Goal: Feedback & Contribution: Submit feedback/report problem

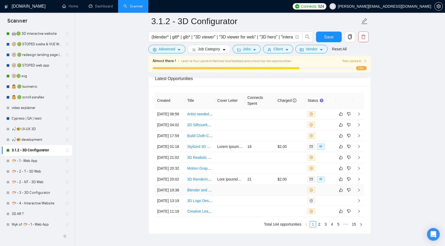
scroll to position [1266, 0]
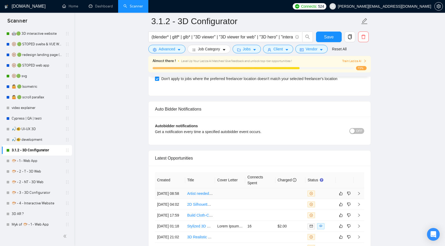
click at [359, 195] on icon "right" at bounding box center [359, 193] width 2 height 3
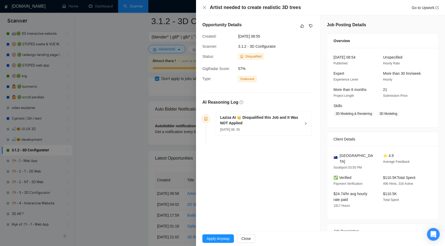
click at [305, 130] on div "Laziza AI 👑 Disqualified this Job and It Was NOT Applied 19 Sep, 2025 08: 55" at bounding box center [264, 123] width 96 height 24
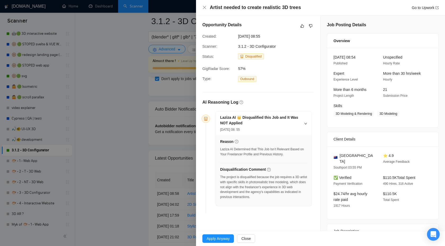
click at [158, 132] on div at bounding box center [222, 123] width 445 height 246
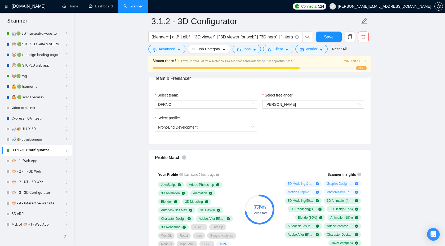
scroll to position [280, 0]
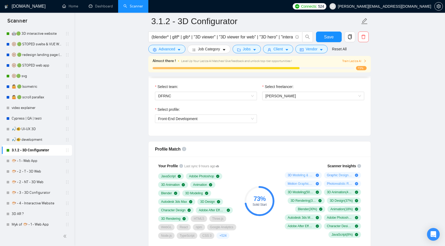
click at [182, 110] on div "Select profile:" at bounding box center [206, 111] width 102 height 8
click at [182, 116] on span "Front-End Development" at bounding box center [206, 119] width 96 height 8
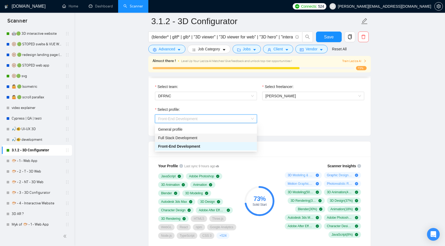
click at [189, 134] on div "Full Stack Development" at bounding box center [206, 138] width 102 height 8
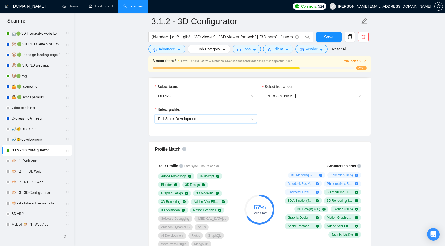
click at [205, 118] on span "Full Stack Development" at bounding box center [206, 119] width 96 height 8
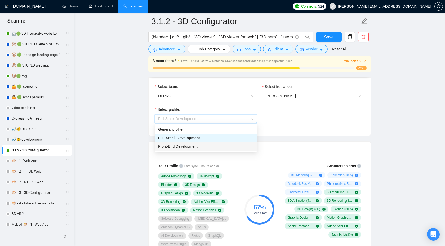
click at [202, 144] on div "Front-End Development" at bounding box center [206, 146] width 96 height 6
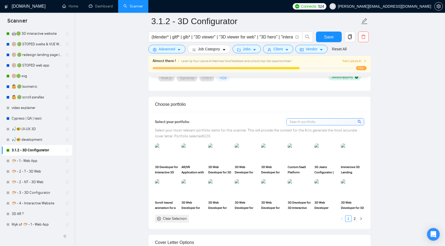
scroll to position [444, 0]
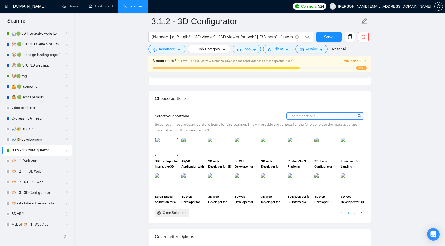
click at [161, 155] on img at bounding box center [167, 146] width 22 height 17
click at [209, 155] on img at bounding box center [220, 146] width 22 height 17
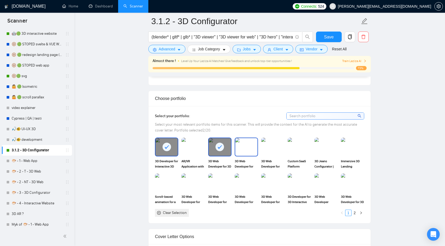
click at [254, 156] on img at bounding box center [246, 146] width 22 height 17
click at [282, 155] on img at bounding box center [273, 146] width 22 height 17
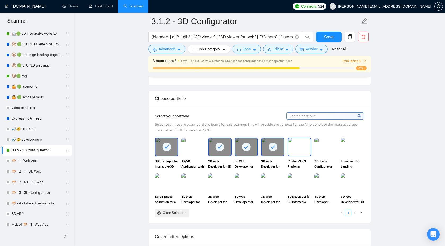
click at [305, 153] on img at bounding box center [299, 146] width 22 height 17
click at [307, 156] on div at bounding box center [299, 146] width 22 height 17
click at [336, 156] on img at bounding box center [326, 146] width 22 height 17
click at [160, 191] on img at bounding box center [167, 182] width 22 height 17
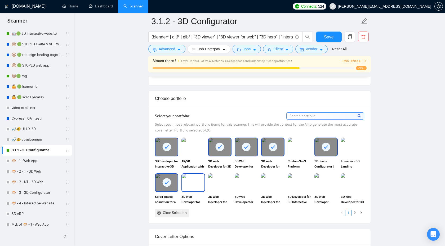
click at [183, 191] on img at bounding box center [193, 182] width 22 height 17
click at [220, 191] on img at bounding box center [220, 182] width 22 height 17
click at [248, 189] on img at bounding box center [246, 182] width 22 height 17
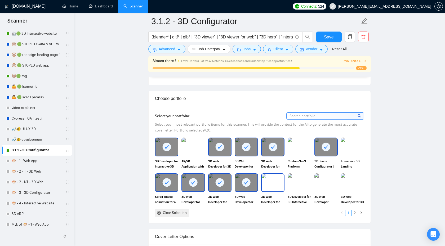
click at [270, 188] on img at bounding box center [273, 182] width 22 height 17
click at [289, 188] on img at bounding box center [299, 182] width 22 height 17
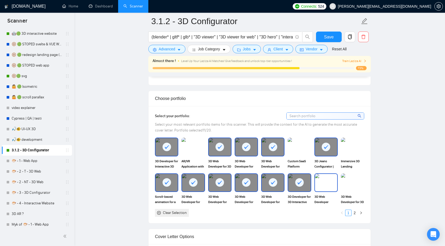
click at [322, 185] on img at bounding box center [326, 182] width 22 height 17
click at [351, 191] on img at bounding box center [353, 182] width 22 height 17
click at [355, 216] on link "2" at bounding box center [355, 213] width 6 height 6
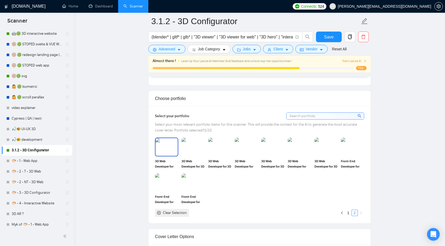
click at [167, 156] on img at bounding box center [167, 146] width 22 height 17
click at [188, 156] on img at bounding box center [193, 146] width 22 height 17
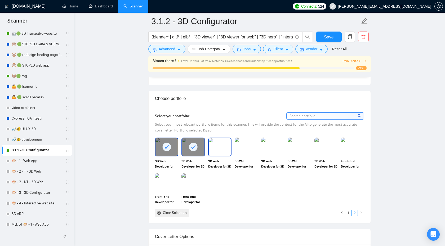
click at [219, 155] on img at bounding box center [220, 146] width 22 height 17
click at [252, 156] on img at bounding box center [246, 146] width 22 height 17
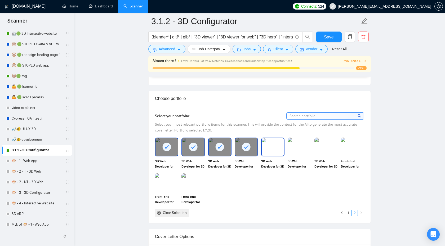
click at [272, 156] on img at bounding box center [273, 146] width 22 height 17
click at [299, 151] on img at bounding box center [299, 146] width 22 height 17
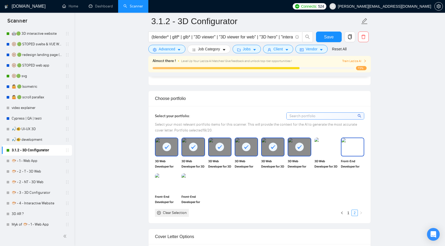
click at [347, 156] on img at bounding box center [353, 146] width 22 height 17
click at [328, 36] on span "Save" at bounding box center [329, 37] width 10 height 7
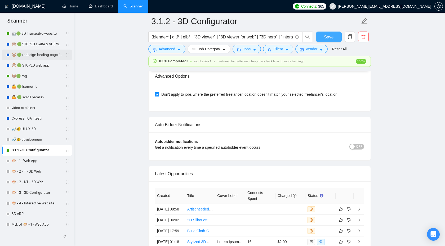
scroll to position [0, 0]
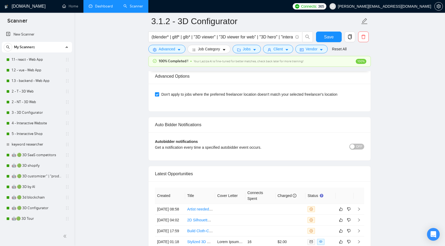
click at [101, 8] on link "Dashboard" at bounding box center [101, 6] width 24 height 5
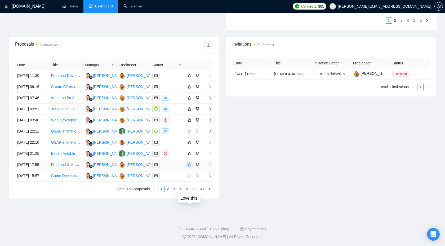
scroll to position [193, 0]
click at [166, 192] on link "2" at bounding box center [168, 189] width 6 height 6
click at [176, 192] on link "3" at bounding box center [174, 189] width 6 height 6
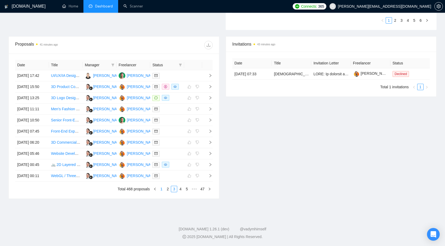
click at [162, 192] on link "1" at bounding box center [161, 189] width 6 height 6
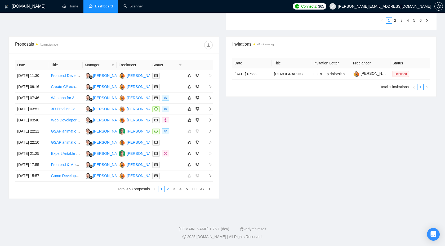
click at [167, 192] on link "2" at bounding box center [168, 189] width 6 height 6
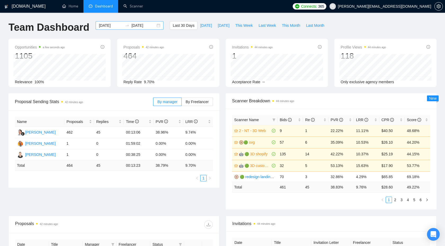
click at [105, 25] on input "[DATE]" at bounding box center [111, 26] width 24 height 6
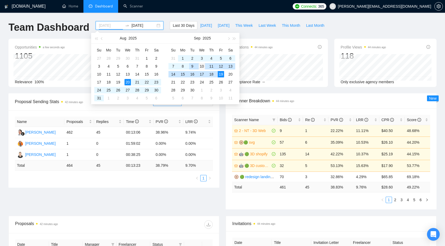
type input "[DATE]"
click at [200, 67] on div "10" at bounding box center [202, 66] width 6 height 6
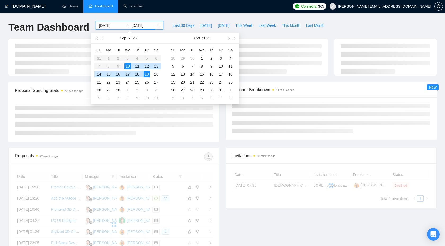
type input "[DATE]"
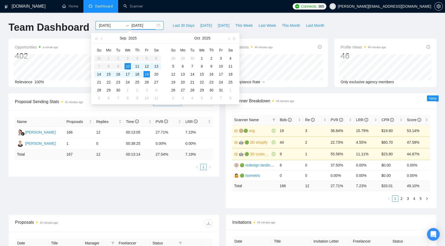
click at [204, 189] on div "Proposal Sending Stats 42 minutes ago By manager By Freelancer Name Proposals R…" at bounding box center [222, 153] width 435 height 121
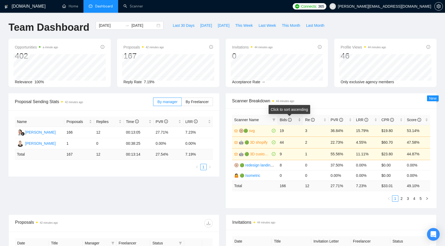
click at [294, 121] on span "Bids" at bounding box center [288, 120] width 17 height 6
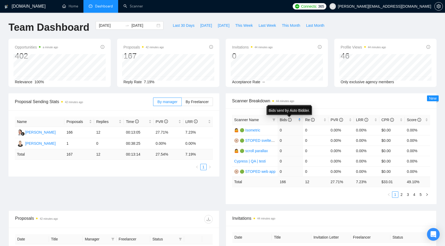
click at [291, 119] on icon "info-circle" at bounding box center [290, 120] width 4 height 4
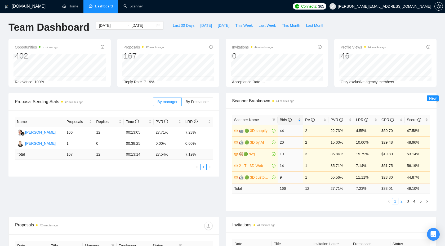
click at [401, 201] on link "2" at bounding box center [402, 201] width 6 height 6
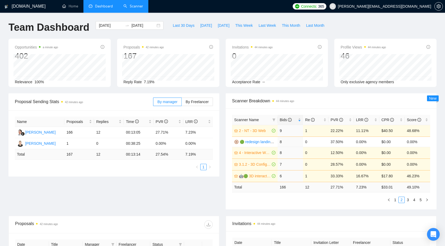
click at [133, 8] on link "Scanner" at bounding box center [134, 6] width 20 height 5
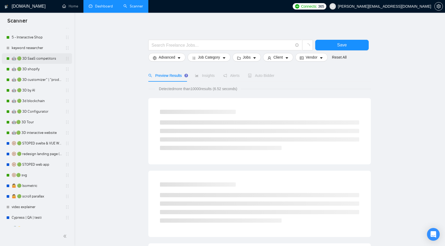
scroll to position [131, 0]
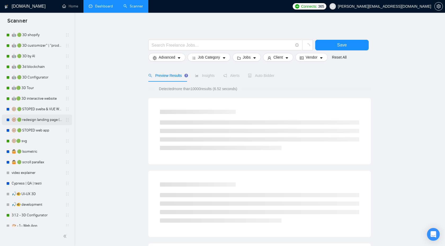
click at [40, 123] on link "🛞 🟢 redesign landing page (animat*) | 3D" at bounding box center [37, 119] width 50 height 11
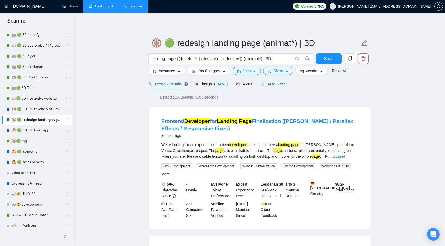
click at [276, 81] on div "Auto Bidder" at bounding box center [274, 84] width 26 height 6
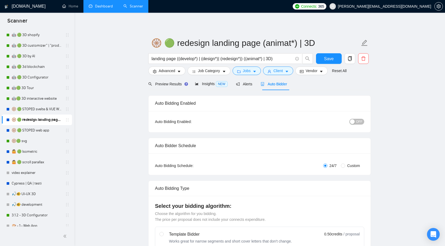
checkbox input "true"
click at [29, 214] on link "3.1.2 - 3D Configurator" at bounding box center [37, 215] width 50 height 11
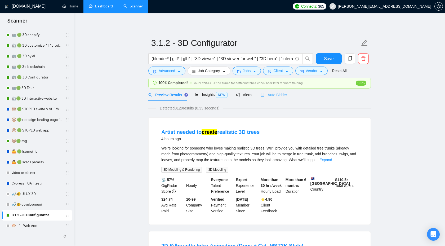
click at [269, 98] on div "Auto Bidder" at bounding box center [274, 95] width 26 height 12
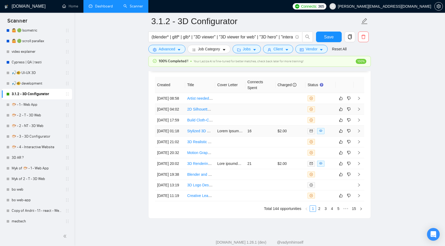
scroll to position [1348, 0]
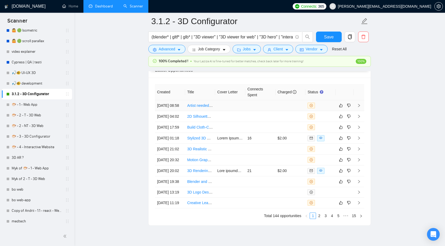
click at [359, 107] on icon "right" at bounding box center [359, 106] width 4 height 4
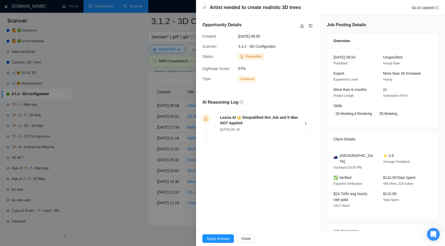
click at [293, 125] on h5 "Laziza AI 👑 Disqualified this Job and It Was NOT Applied" at bounding box center [260, 120] width 81 height 11
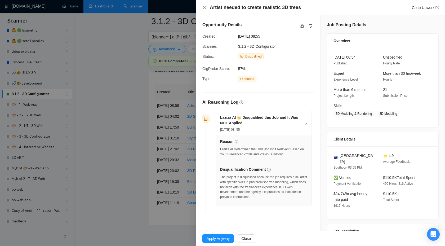
click at [270, 183] on div "The project is disqualified because the job requires a 3D artist with specific …" at bounding box center [263, 187] width 87 height 25
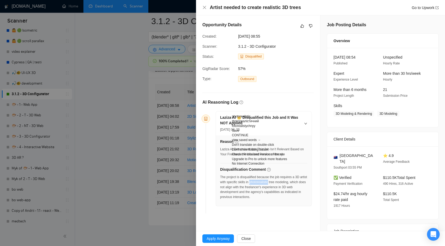
copy div "photorealistic"
click at [301, 24] on icon "like" at bounding box center [303, 26] width 4 height 4
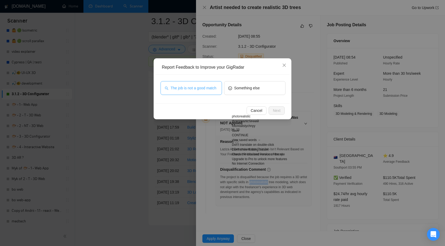
click at [207, 91] on span "The job is not a good match" at bounding box center [194, 88] width 46 height 6
click at [279, 108] on span "Next" at bounding box center [277, 111] width 8 height 6
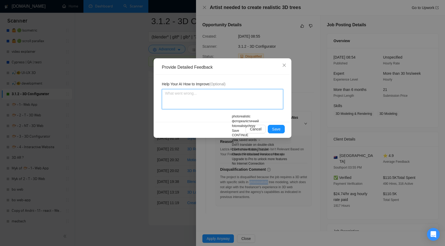
click at [234, 97] on textarea at bounding box center [222, 99] width 121 height 20
type textarea "Y"
type textarea "Ye"
type textarea "Yea"
type textarea "Yeah"
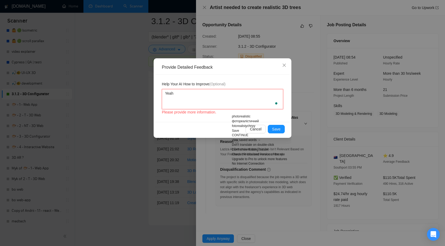
type textarea "Yeah,"
type textarea "Yeah, w"
type textarea "Yeah, wr"
type textarea "Yeah, w"
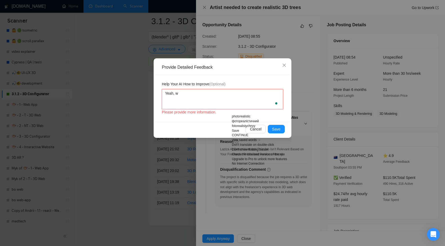
type textarea "Yeah, we"
type textarea "Yeah, we d"
type textarea "Yeah, we do"
type textarea "Yeah, we don"
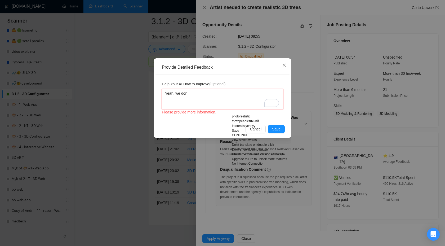
type textarea "Yeah, we dont"
type textarea "Yeah, we dont d"
type textarea "Yeah, we dont do"
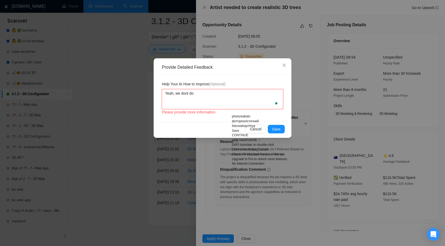
type textarea "Yeah, we dont do a"
paste textarea "photorealistic"
type textarea "Yeah, we dont do a photorealistic"
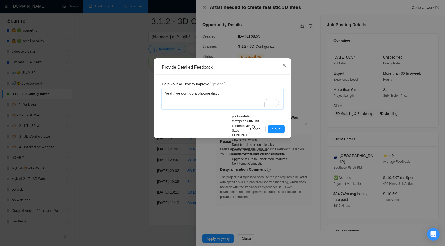
type textarea "Yeah, we dont do a photorealistic m"
type textarea "Yeah, we dont do a photorealistic mo"
type textarea "Yeah, we dont do a photorealistic mod"
type textarea "Yeah, we dont do a photorealistic modr"
type textarea "Yeah, we dont do a photorealistic modrl"
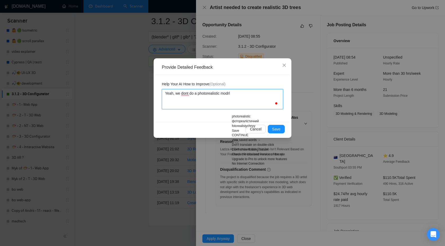
type textarea "Yeah, we dont do a photorealistic modr"
type textarea "Yeah, we dont do a photorealistic mod"
type textarea "Yeah, we dont do a photorealistic mode"
type textarea "Yeah, we dont do a photorealistic model"
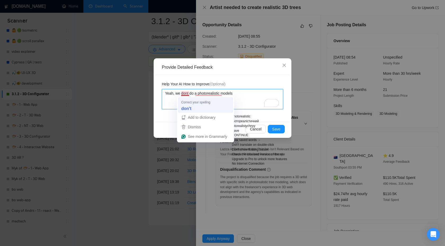
type textarea "Yeah, we dont do a photorealistic models"
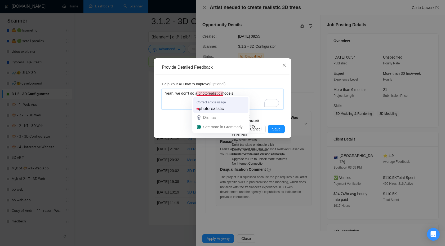
type textarea "Yeah, we don't do a photorealistic models"
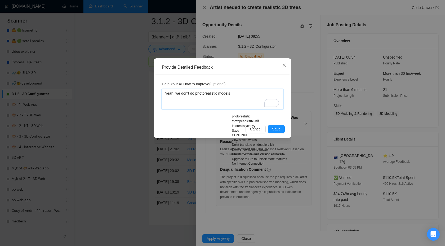
type textarea "Yeah, we don't do photorealistic models"
click at [250, 87] on div "Help Your AI How to Improve (Optional)" at bounding box center [222, 85] width 121 height 8
click at [275, 92] on textarea "Yeah, we don't do photorealistic models" at bounding box center [222, 99] width 121 height 20
click at [281, 184] on div "Provide Detailed Feedback Help Your AI How to Improve (Optional) Yeah, we don't…" at bounding box center [222, 123] width 445 height 246
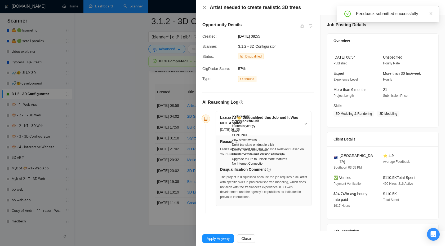
click at [273, 166] on div at bounding box center [276, 166] width 21 height 0
click at [287, 128] on div "photorealistic фотореалістичний fotorealistychnyy" at bounding box center [259, 121] width 55 height 14
drag, startPoint x: 265, startPoint y: 177, endPoint x: 289, endPoint y: 177, distance: 24.9
click at [287, 166] on div "Automatic detection Abkhazian Acehnese Acholi Afar Afrikaans Albanian Alur Amha…" at bounding box center [259, 137] width 55 height 58
drag, startPoint x: 247, startPoint y: 186, endPoint x: 272, endPoint y: 187, distance: 24.4
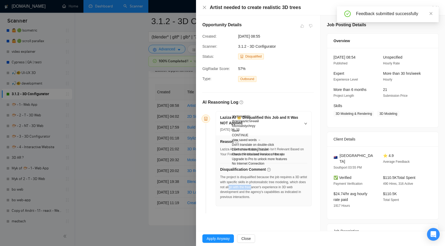
click at [272, 187] on div "The project is disqualified because the job requires a 3D artist with specific …" at bounding box center [263, 187] width 87 height 25
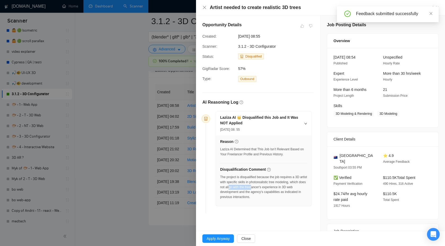
click at [143, 100] on div at bounding box center [222, 123] width 445 height 246
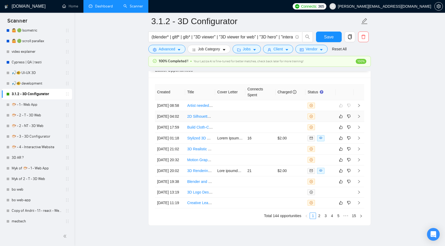
click at [361, 122] on td at bounding box center [359, 116] width 11 height 11
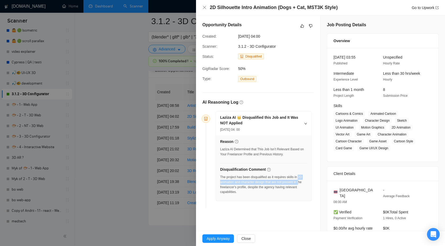
drag, startPoint x: 303, startPoint y: 176, endPoint x: 304, endPoint y: 183, distance: 7.2
click at [304, 183] on div "The project has been disqualified as it requires skills in 2D animation and cha…" at bounding box center [263, 185] width 87 height 20
click at [303, 176] on div "The project has been disqualified as it requires skills in 2D animation and cha…" at bounding box center [263, 185] width 87 height 20
drag, startPoint x: 303, startPoint y: 176, endPoint x: 266, endPoint y: 179, distance: 37.2
click at [266, 179] on div "The project has been disqualified as it requires skills in 2D animation and cha…" at bounding box center [263, 185] width 87 height 20
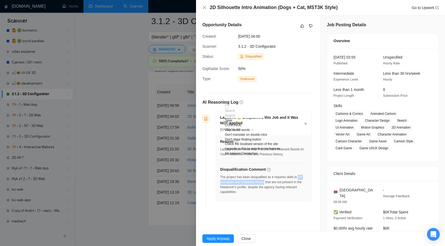
copy div "2D animation and character design"
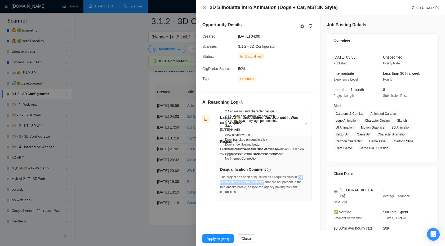
click at [135, 120] on div at bounding box center [222, 123] width 445 height 246
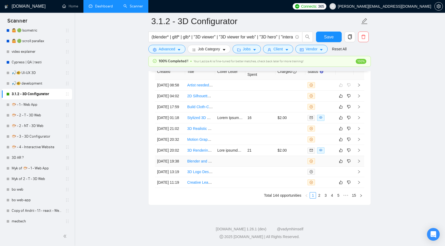
scroll to position [1332, 0]
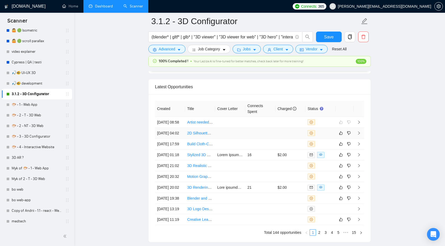
click at [358, 139] on td at bounding box center [359, 133] width 11 height 11
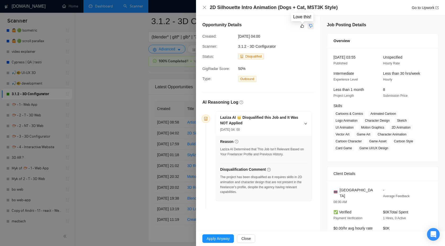
click at [311, 27] on icon "dislike" at bounding box center [311, 26] width 4 height 4
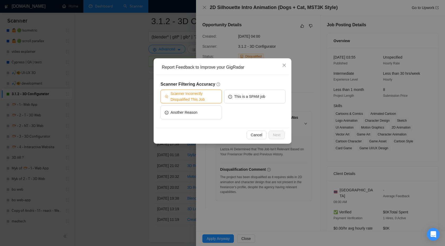
click at [204, 98] on span "Scanner Incorrectly Disqualified This Job" at bounding box center [194, 97] width 47 height 12
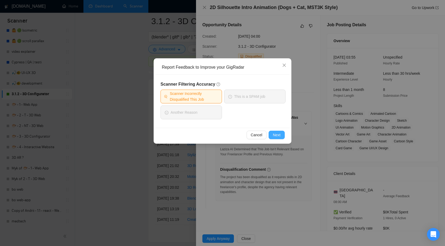
click at [280, 137] on span "Next" at bounding box center [277, 135] width 8 height 6
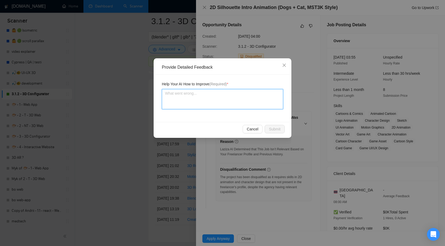
click at [246, 108] on textarea at bounding box center [222, 99] width 121 height 20
type textarea "w"
type textarea "we"
type textarea "we c"
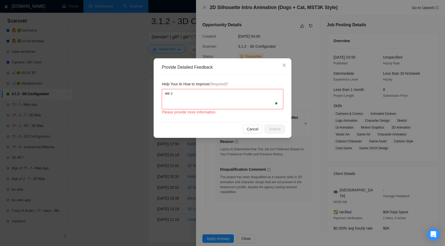
type textarea "we ca"
type textarea "we can"
type textarea "we can d"
type textarea "we can do"
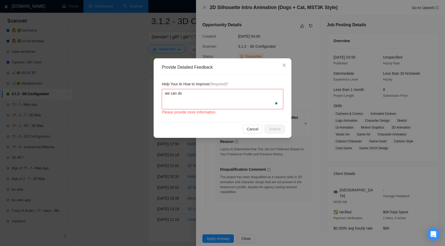
type textarea "we can do"
type textarea "we can do f"
type textarea "we can do"
type textarea "we can do a"
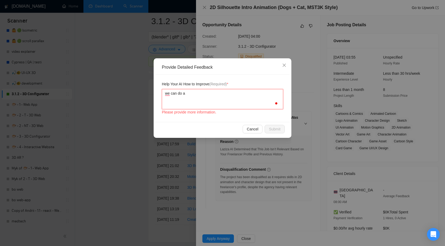
paste textarea "Bohdan - Full Stack Dev"
type textarea "we can do a Bohdan - Full Stack Dev"
type textarea "we can do a"
paste textarea "2D animation and character design"
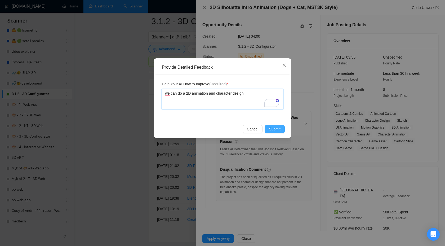
type textarea "we can do a 2D animation and character design"
click at [272, 131] on span "Submit" at bounding box center [275, 129] width 12 height 6
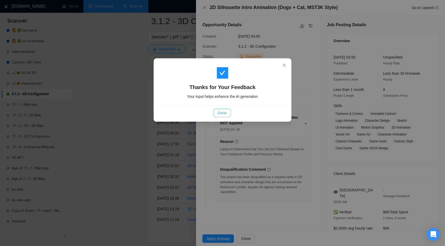
click at [220, 115] on span "Done" at bounding box center [222, 113] width 9 height 6
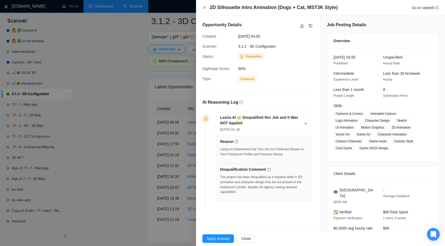
click at [111, 158] on div at bounding box center [222, 123] width 445 height 246
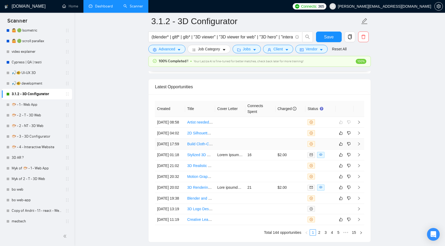
click at [360, 146] on icon "right" at bounding box center [359, 144] width 4 height 4
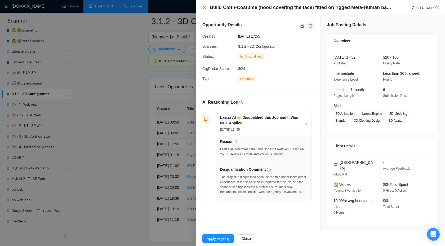
click at [311, 26] on icon "dislike" at bounding box center [310, 25] width 3 height 3
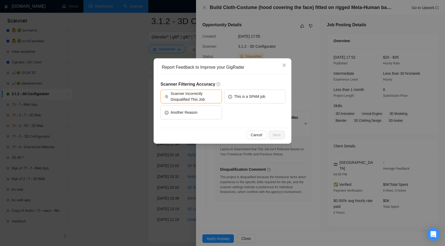
click at [202, 89] on div "Scanner Filtering Accuracy Scanner Incorrectly Disqualified This Job This is a …" at bounding box center [223, 101] width 125 height 40
click at [201, 95] on span "Scanner Incorrectly Disqualified This Job" at bounding box center [194, 97] width 47 height 12
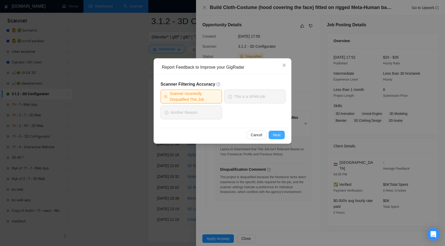
click at [276, 135] on span "Next" at bounding box center [277, 135] width 8 height 6
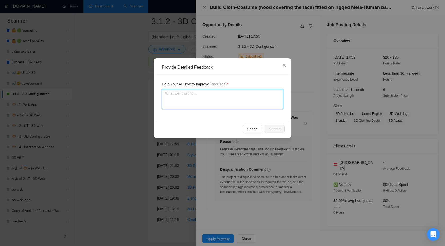
click at [249, 103] on textarea at bounding box center [222, 99] width 121 height 20
type textarea "we"
type textarea "we c"
type textarea "we co"
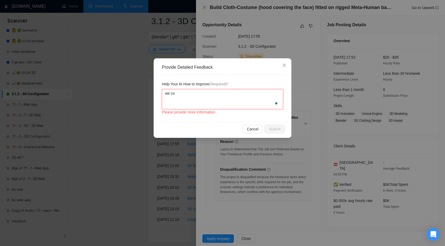
type textarea "we cou"
type textarea "we coul"
type textarea "we could"
type textarea "we could h"
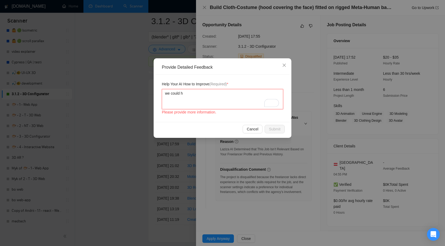
type textarea "we could ha"
type textarea "we could han"
type textarea "we could hand"
type textarea "we could handl"
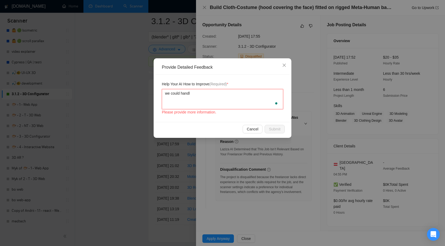
type textarea "we could handl"
type textarea "we could handle"
type textarea "we could handle c"
type textarea "we could handle"
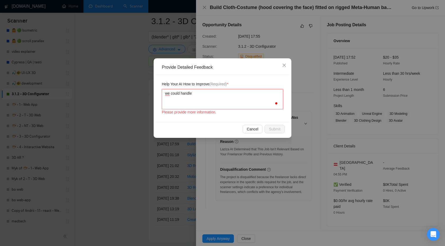
type textarea "we could handle s"
type textarea "we could handle su"
type textarea "we could handle suc"
type textarea "we could handle such"
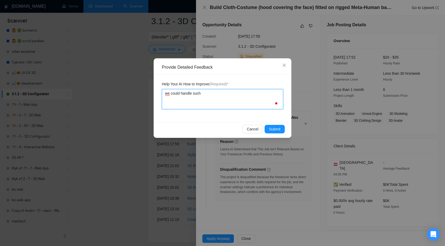
type textarea "we could handle such"
type textarea "we could handle such a"
type textarea "we could handle such a b"
type textarea "we could handle such a bl"
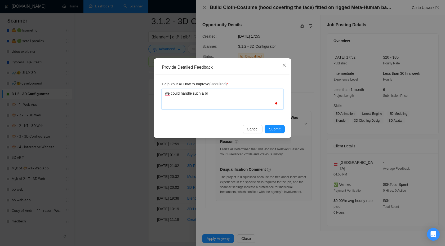
type textarea "we could handle such a ble"
type textarea "we could handle such a blen"
type textarea "we could handle such a blend"
type textarea "we could handle such a blende"
type textarea "we could handle such a blender"
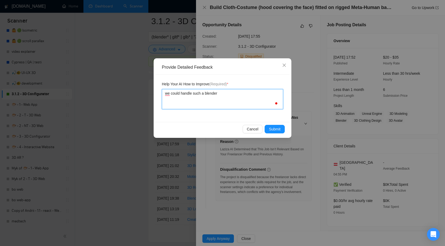
type textarea "we could handle such a blender"
type textarea "we could handle such a blender w"
type textarea "we could handle such a blender wo"
type textarea "we could handle such a blender wor"
type textarea "we could handle such a blender work"
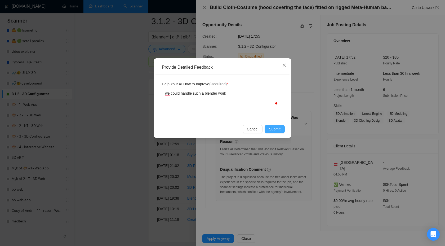
click at [275, 131] on span "Submit" at bounding box center [275, 129] width 12 height 6
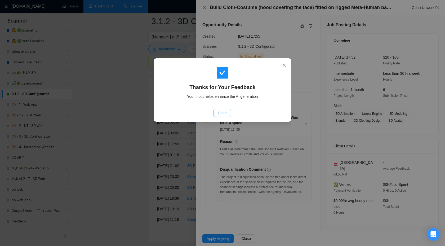
click at [226, 115] on span "Done" at bounding box center [222, 113] width 9 height 6
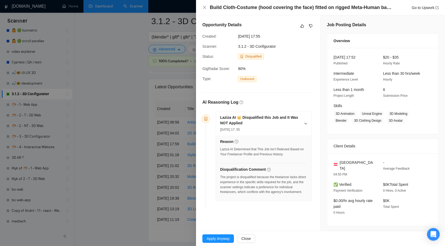
click at [140, 92] on div at bounding box center [222, 123] width 445 height 246
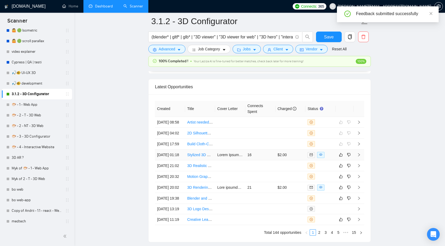
click at [360, 157] on icon "right" at bounding box center [359, 155] width 4 height 4
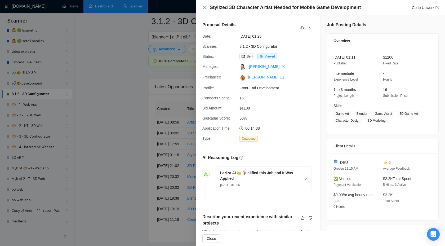
click at [298, 180] on h5 "Laziza AI 👑 Qualified this Job and It Was Applied" at bounding box center [260, 175] width 81 height 11
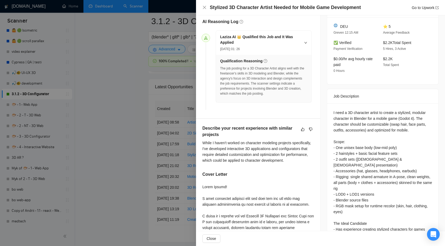
scroll to position [167, 0]
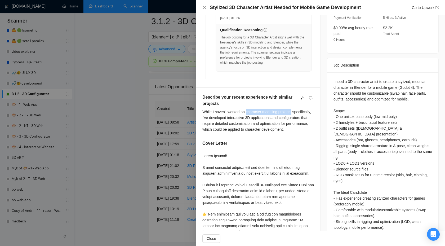
drag, startPoint x: 247, startPoint y: 112, endPoint x: 305, endPoint y: 112, distance: 58.0
click at [305, 112] on div "While I haven't worked on character modeling projects specifically, I've develo…" at bounding box center [258, 120] width 112 height 23
copy div "character modeling projects"
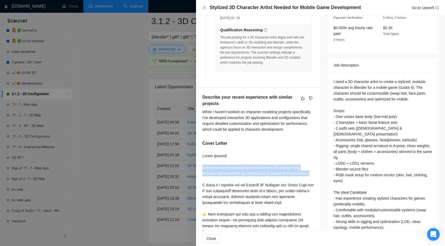
drag, startPoint x: 201, startPoint y: 172, endPoint x: 315, endPoint y: 180, distance: 113.7
copy div "I have carefully reviewed your job post and did not find any specific instructi…"
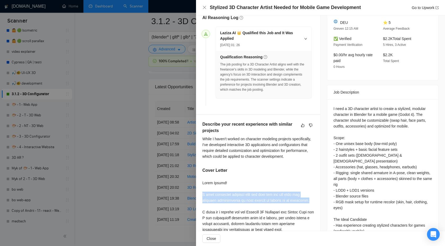
scroll to position [0, 0]
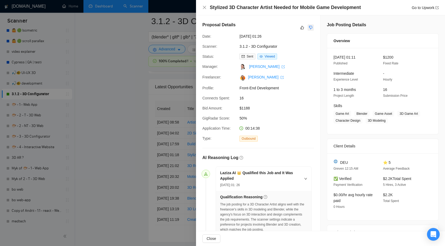
click at [313, 25] on button "button" at bounding box center [311, 27] width 6 height 6
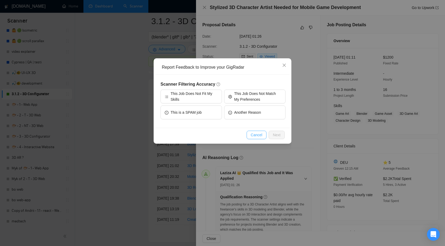
click at [259, 131] on button "Cancel" at bounding box center [257, 135] width 20 height 8
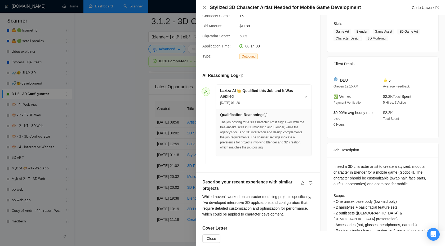
scroll to position [170, 0]
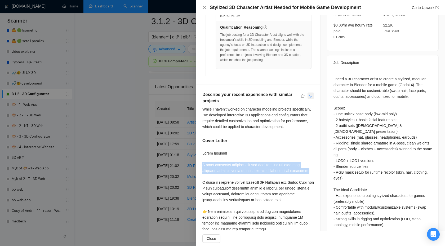
click at [310, 95] on icon "dislike" at bounding box center [311, 96] width 4 height 4
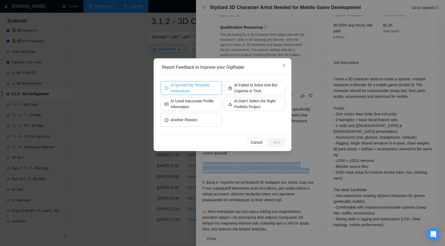
click at [206, 86] on span "AI Ignored My Template Instructions" at bounding box center [194, 88] width 47 height 12
click at [281, 144] on button "Next" at bounding box center [277, 142] width 16 height 8
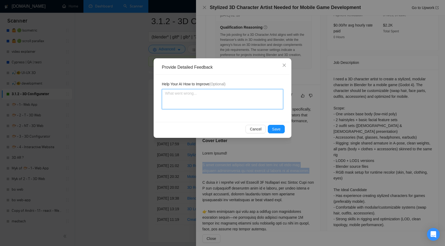
click at [241, 107] on textarea at bounding box center [222, 99] width 121 height 20
type textarea "n"
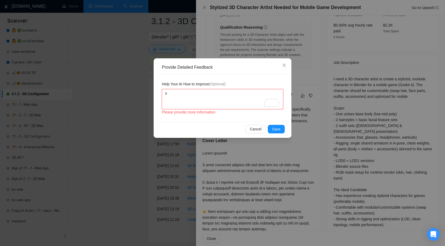
type textarea "ne"
type textarea "nev"
type textarea "nevr"
type textarea "nevre"
type textarea "nevr"
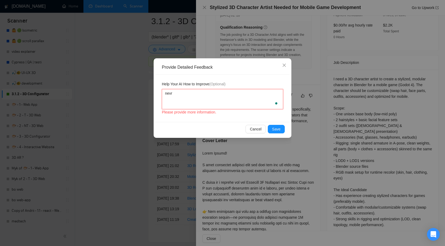
type textarea "nev"
paste textarea "I have carefully reviewed your job post and did not find any specific instructi…"
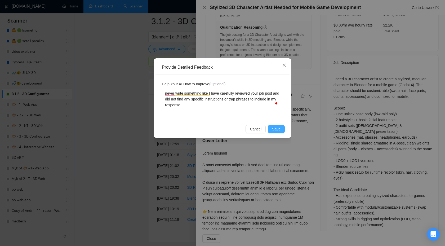
click at [274, 129] on span "Save" at bounding box center [276, 129] width 8 height 6
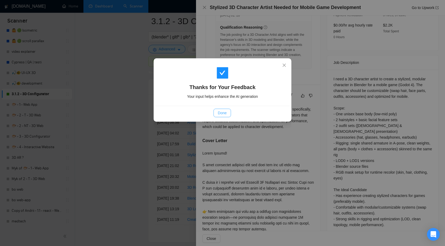
click at [221, 114] on span "Done" at bounding box center [222, 113] width 9 height 6
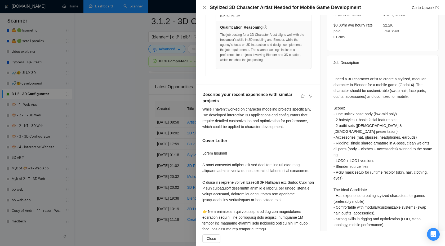
click at [129, 81] on div at bounding box center [222, 123] width 445 height 246
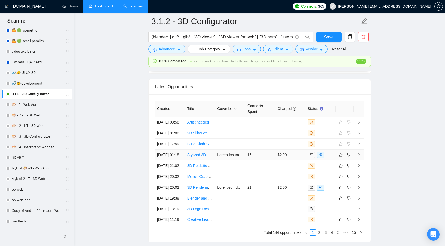
click at [359, 157] on icon "right" at bounding box center [359, 155] width 4 height 4
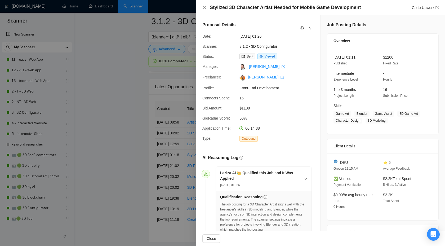
scroll to position [170, 0]
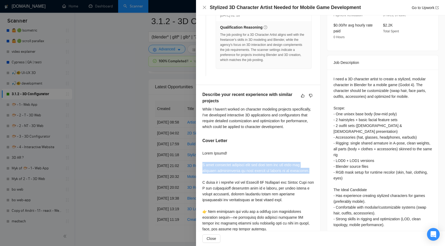
drag, startPoint x: 200, startPoint y: 171, endPoint x: 317, endPoint y: 178, distance: 117.3
copy div "I have carefully reviewed your job post and did not find any specific instructi…"
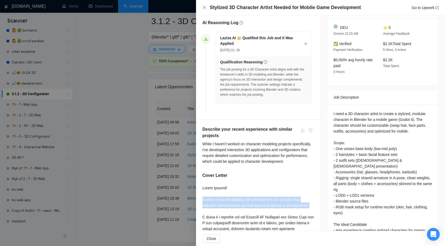
scroll to position [11, 0]
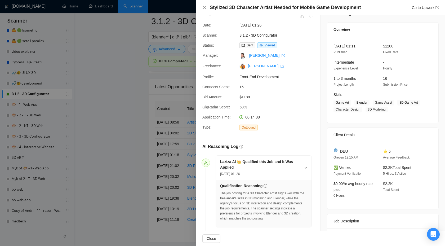
click at [134, 137] on div at bounding box center [222, 123] width 445 height 246
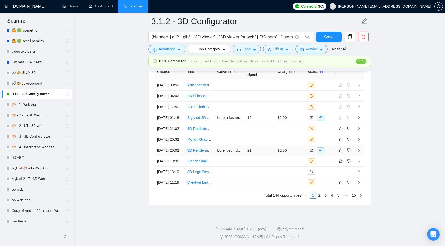
scroll to position [1380, 0]
click at [360, 130] on icon "right" at bounding box center [359, 129] width 4 height 4
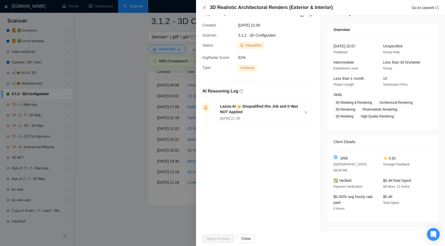
click at [298, 110] on h5 "Laziza AI 👑 Disqualified this Job and It Was NOT Applied" at bounding box center [260, 109] width 81 height 11
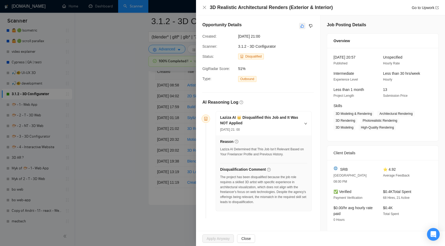
click at [300, 25] on button "button" at bounding box center [302, 26] width 6 height 6
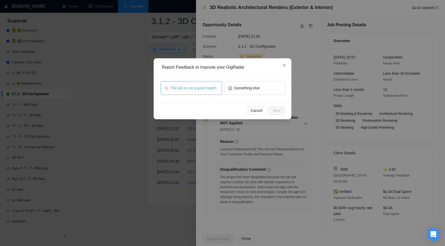
click at [201, 85] on span "The job is not a good match" at bounding box center [194, 88] width 46 height 6
click at [273, 112] on span "Next" at bounding box center [277, 111] width 8 height 6
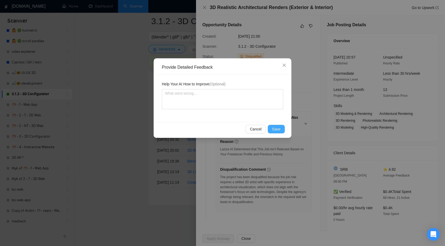
click at [275, 125] on button "Save" at bounding box center [276, 129] width 17 height 8
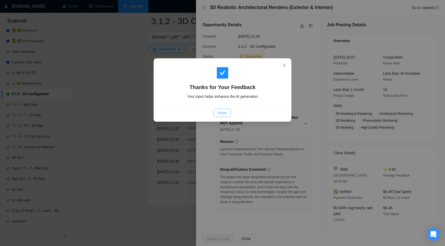
click at [222, 115] on span "Done" at bounding box center [222, 113] width 9 height 6
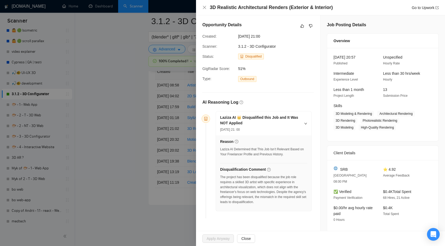
click at [124, 68] on div at bounding box center [222, 123] width 445 height 246
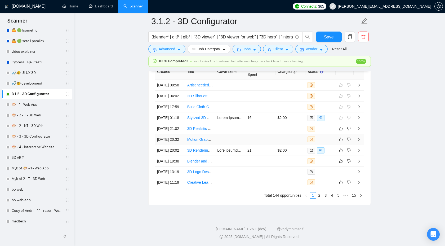
click at [359, 141] on icon "right" at bounding box center [359, 140] width 4 height 4
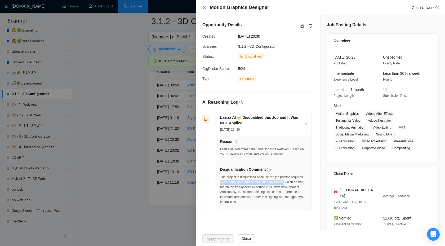
drag, startPoint x: 233, startPoint y: 183, endPoint x: 305, endPoint y: 179, distance: 72.7
click at [305, 179] on div "The project is disqualified because the job posting requires skills in motion g…" at bounding box center [263, 190] width 87 height 30
copy div "skills in motion graphics and video animation,"
click at [311, 26] on icon "dislike" at bounding box center [311, 26] width 4 height 4
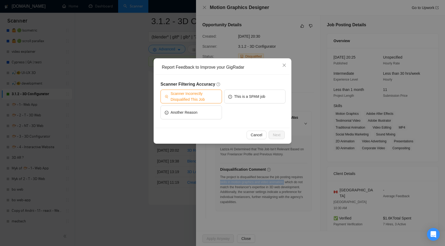
click at [193, 102] on span "Scanner Incorrectly Disqualified This Job" at bounding box center [194, 97] width 47 height 12
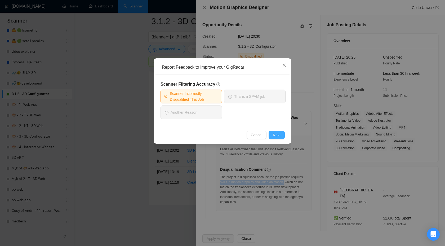
click at [276, 138] on span "Next" at bounding box center [277, 135] width 8 height 6
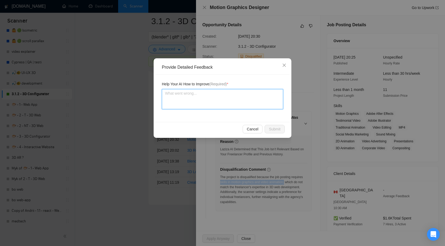
click at [220, 108] on textarea at bounding box center [222, 99] width 121 height 20
type textarea "ц"
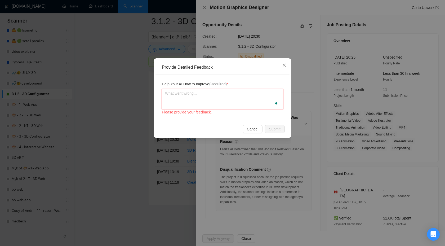
type textarea "w"
type textarea "we"
type textarea "we c"
type textarea "we ca"
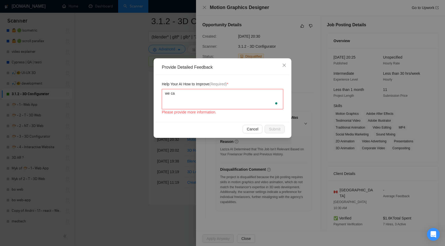
type textarea "we can"
type textarea "we can h"
type textarea "we can ha"
type textarea "we can han"
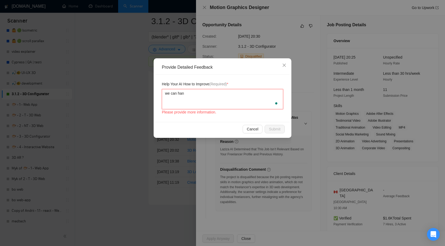
type textarea "we can hand"
type textarea "we can handl"
type textarea "we can handlr"
type textarea "we can handl"
type textarea "we can handle"
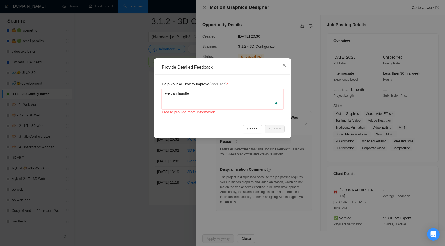
type textarea "we can handle"
type textarea "we can handle a"
paste textarea "skills in motion graphics and video animation,"
type textarea "we can handle a skills in motion graphics and video animation,"
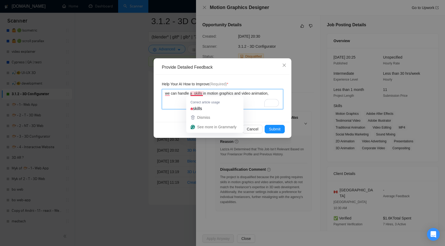
click at [184, 94] on textarea "we can handle a skills in motion graphics and video animation," at bounding box center [222, 99] width 121 height 20
type textarea "we can h a skills in motion graphics and video animation,"
type textarea "we can ha a skills in motion graphics and video animation,"
type textarea "we can hav a skills in motion graphics and video animation,"
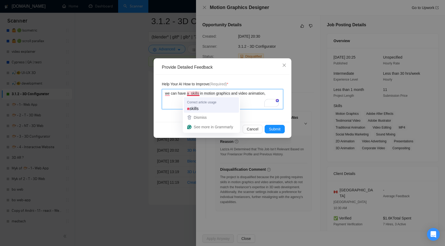
type textarea "we can have a skills in motion graphics and video animation,"
type textarea "we can have skills in motion graphics and video animation,"
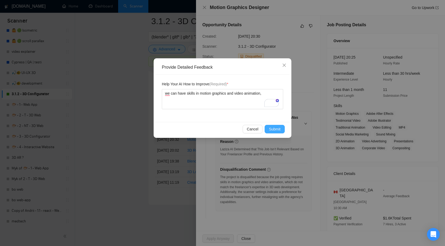
click at [276, 129] on span "Submit" at bounding box center [275, 129] width 12 height 6
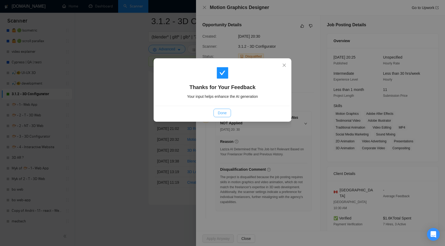
click at [227, 115] on button "Done" at bounding box center [222, 113] width 17 height 8
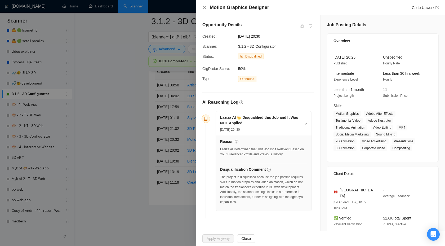
click at [141, 99] on div at bounding box center [222, 123] width 445 height 246
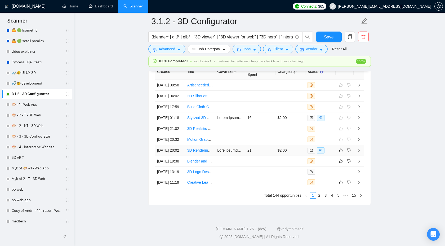
click at [361, 156] on td at bounding box center [359, 150] width 11 height 11
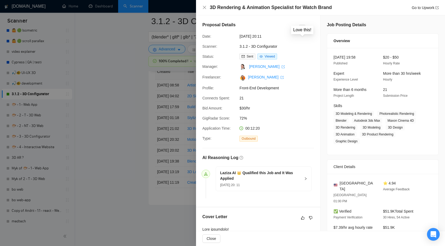
click at [302, 24] on button "button" at bounding box center [302, 27] width 6 height 6
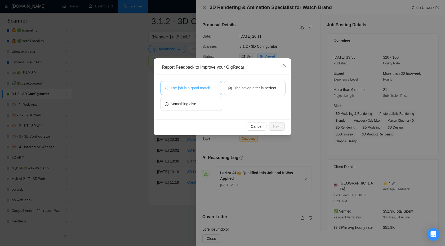
click at [197, 90] on span "The job is a good match" at bounding box center [190, 88] width 39 height 6
click at [281, 129] on button "Next" at bounding box center [277, 126] width 16 height 8
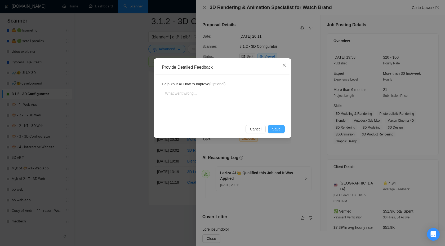
click at [277, 127] on span "Save" at bounding box center [276, 129] width 8 height 6
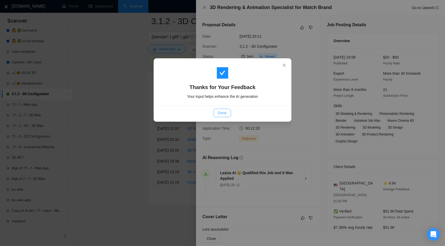
click at [218, 112] on span "Done" at bounding box center [222, 113] width 9 height 6
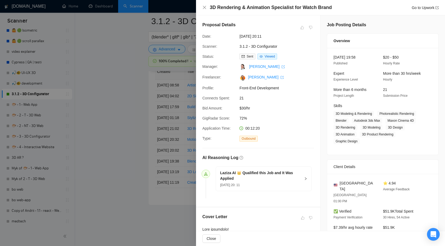
click at [156, 86] on div at bounding box center [222, 123] width 445 height 246
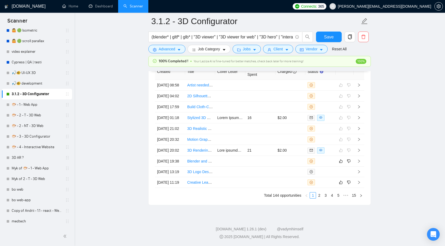
scroll to position [1384, 0]
click at [357, 163] on icon "right" at bounding box center [359, 161] width 4 height 4
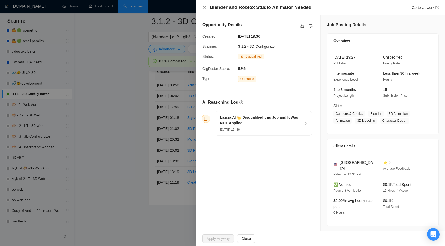
click at [294, 118] on h5 "Laziza AI 👑 Disqualified this Job and It Was NOT Applied" at bounding box center [260, 120] width 81 height 11
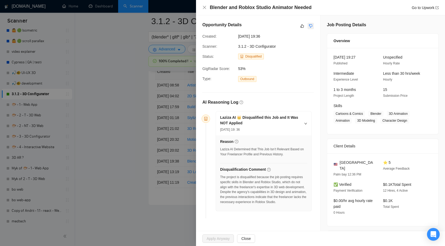
click at [310, 26] on icon "dislike" at bounding box center [311, 26] width 4 height 4
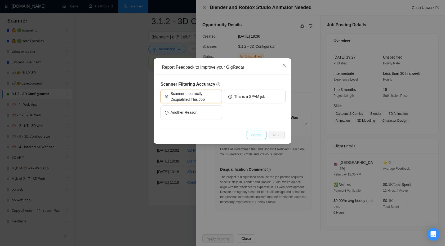
click at [253, 138] on span "Cancel" at bounding box center [257, 135] width 12 height 6
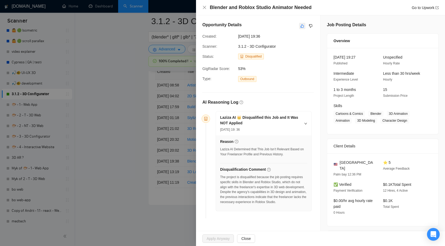
click at [300, 29] on button "button" at bounding box center [302, 26] width 6 height 6
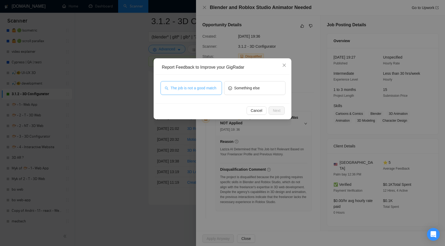
click at [191, 85] on span "The job is not a good match" at bounding box center [194, 88] width 46 height 6
click at [274, 111] on span "Next" at bounding box center [277, 111] width 8 height 6
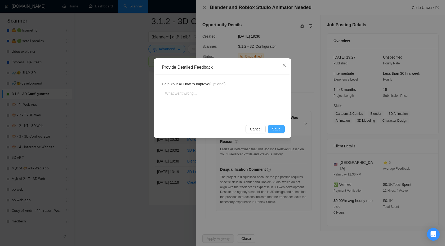
click at [271, 127] on button "Save" at bounding box center [276, 129] width 17 height 8
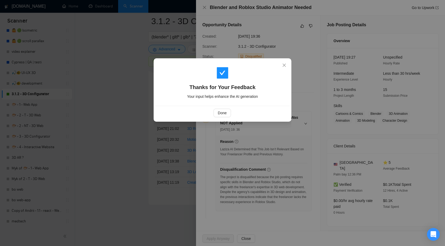
click at [212, 110] on div "Done" at bounding box center [222, 113] width 125 height 8
click at [217, 112] on button "Done" at bounding box center [222, 113] width 17 height 8
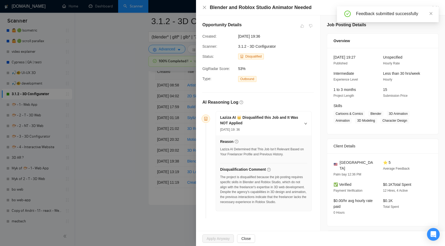
click at [137, 78] on div at bounding box center [222, 123] width 445 height 246
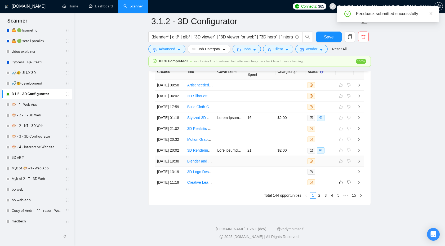
scroll to position [1430, 0]
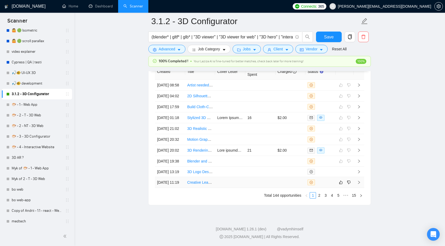
click at [361, 182] on td at bounding box center [359, 182] width 11 height 11
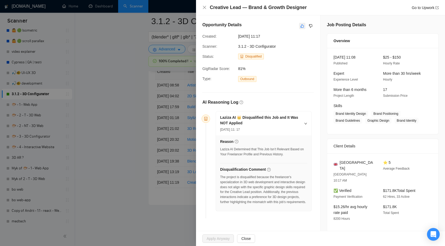
click at [302, 25] on icon "like" at bounding box center [302, 25] width 3 height 3
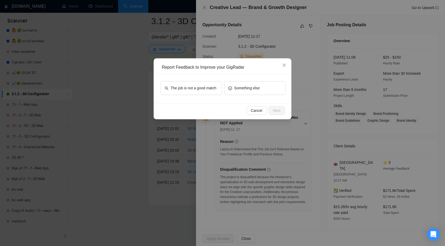
click at [182, 79] on div "The job is not a good match Something else" at bounding box center [223, 89] width 134 height 29
click at [183, 85] on span "The job is not a good match" at bounding box center [194, 88] width 46 height 6
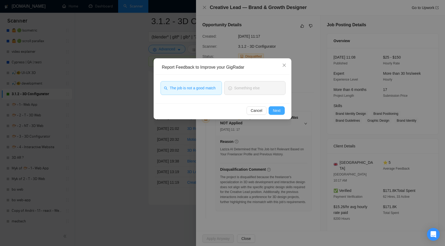
click at [278, 112] on span "Next" at bounding box center [277, 111] width 8 height 6
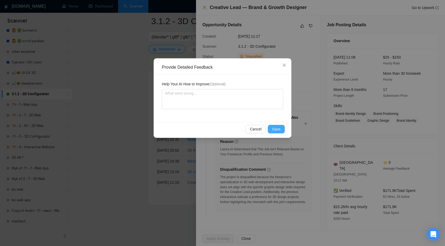
click at [278, 130] on span "Save" at bounding box center [276, 129] width 8 height 6
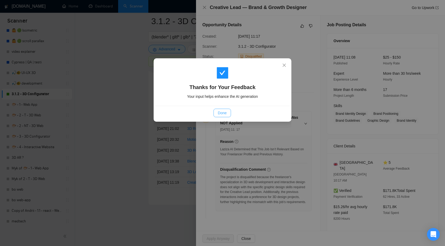
click at [214, 113] on button "Done" at bounding box center [222, 113] width 17 height 8
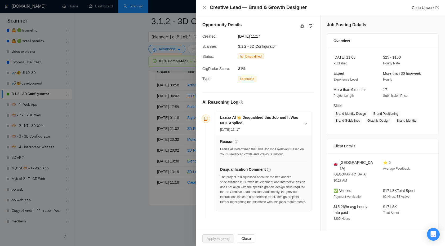
click at [151, 125] on div at bounding box center [222, 123] width 445 height 246
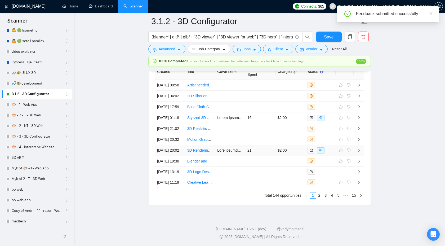
scroll to position [1391, 0]
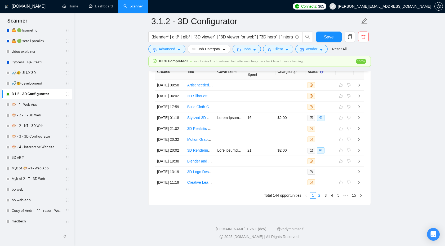
click at [318, 198] on link "2" at bounding box center [319, 195] width 6 height 6
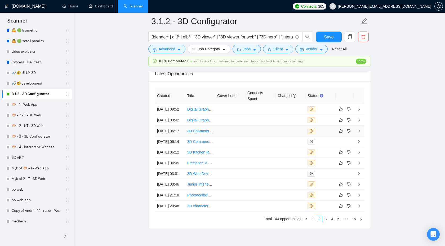
scroll to position [1346, 0]
click at [360, 110] on icon "right" at bounding box center [359, 108] width 4 height 4
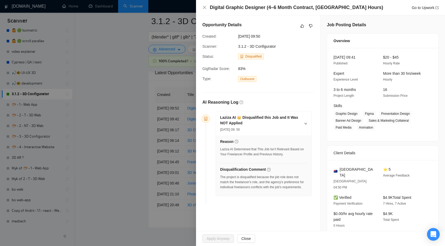
click at [96, 145] on div at bounding box center [222, 123] width 445 height 246
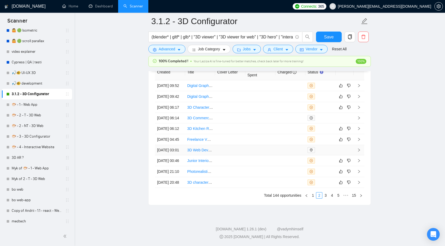
scroll to position [1395, 0]
click at [324, 198] on link "3" at bounding box center [326, 195] width 6 height 6
click at [318, 198] on link "2" at bounding box center [319, 195] width 6 height 6
click at [326, 38] on span "Save" at bounding box center [329, 37] width 10 height 7
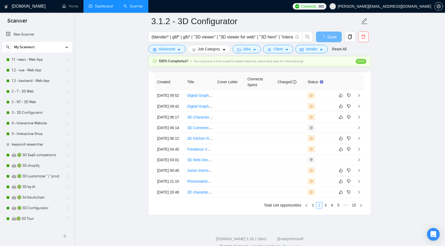
click at [102, 6] on link "Dashboard" at bounding box center [101, 6] width 24 height 5
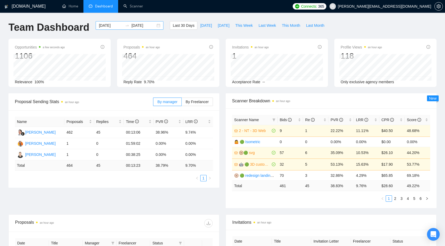
click at [138, 23] on input "[DATE]" at bounding box center [143, 26] width 24 height 6
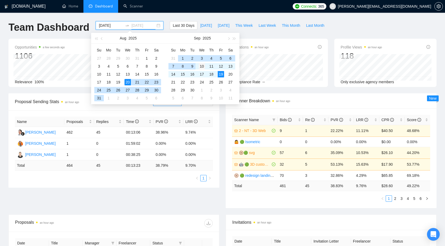
type input "[DATE]"
click at [201, 65] on div "10" at bounding box center [202, 66] width 6 height 6
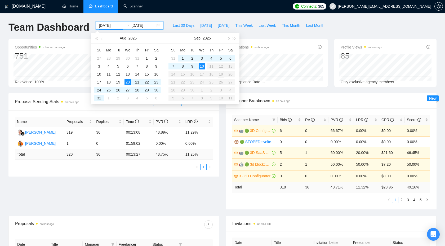
type input "[DATE]"
click at [204, 68] on div "10" at bounding box center [202, 66] width 6 height 6
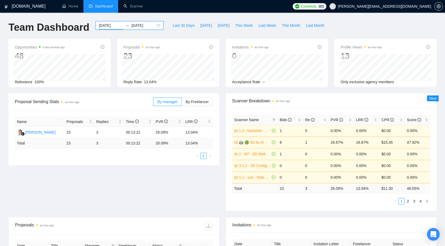
click at [133, 25] on input "[DATE]" at bounding box center [143, 26] width 24 height 6
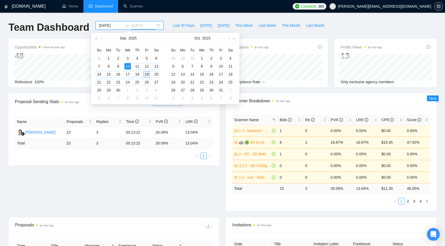
type input "[DATE]"
click at [145, 74] on div "19" at bounding box center [147, 74] width 6 height 6
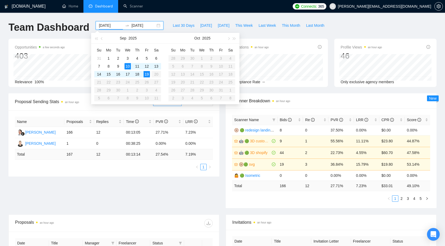
click at [167, 205] on div "Proposal Sending Stats an hour ago By manager By Freelancer Name Proposals Repl…" at bounding box center [222, 153] width 435 height 121
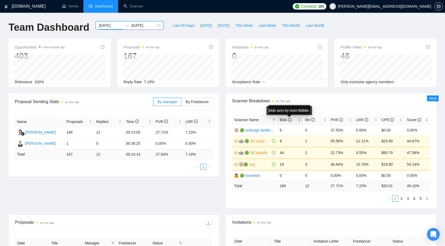
click at [290, 119] on icon "info-circle" at bounding box center [290, 120] width 1 height 2
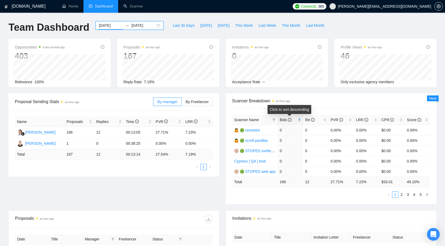
click at [294, 120] on span "Bids" at bounding box center [288, 120] width 17 height 6
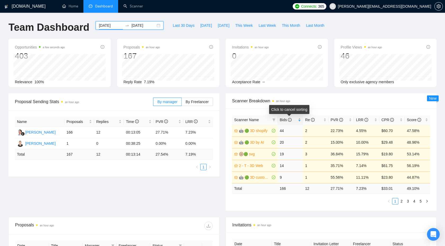
click at [294, 120] on span "Bids" at bounding box center [288, 120] width 17 height 6
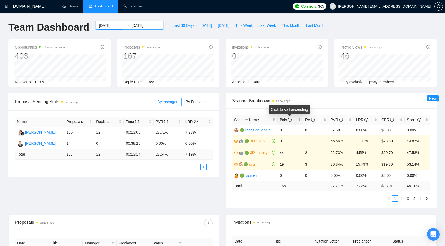
click at [294, 120] on span "Bids" at bounding box center [288, 120] width 17 height 6
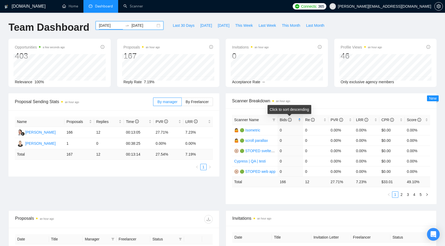
click at [294, 120] on span "Bids" at bounding box center [288, 120] width 17 height 6
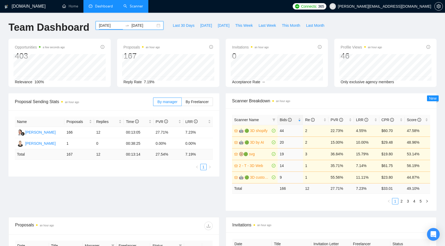
click at [133, 7] on link "Scanner" at bounding box center [134, 6] width 20 height 5
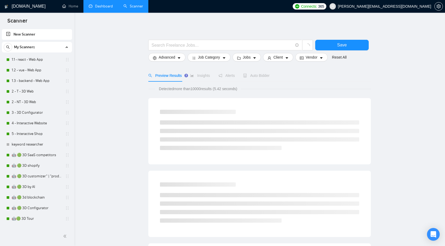
click at [104, 8] on link "Dashboard" at bounding box center [101, 6] width 24 height 5
